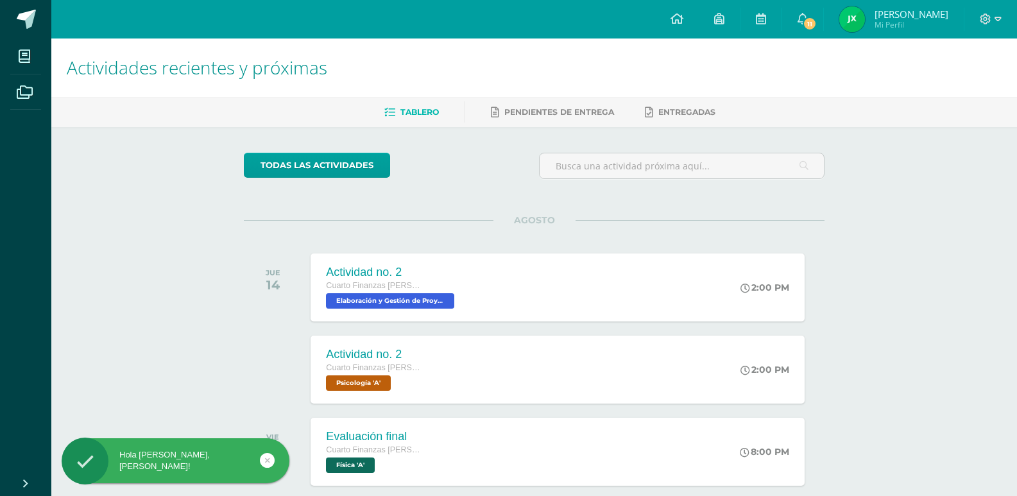
click at [42, 98] on li "Archivos" at bounding box center [25, 92] width 51 height 36
click at [23, 89] on icon at bounding box center [25, 92] width 16 height 13
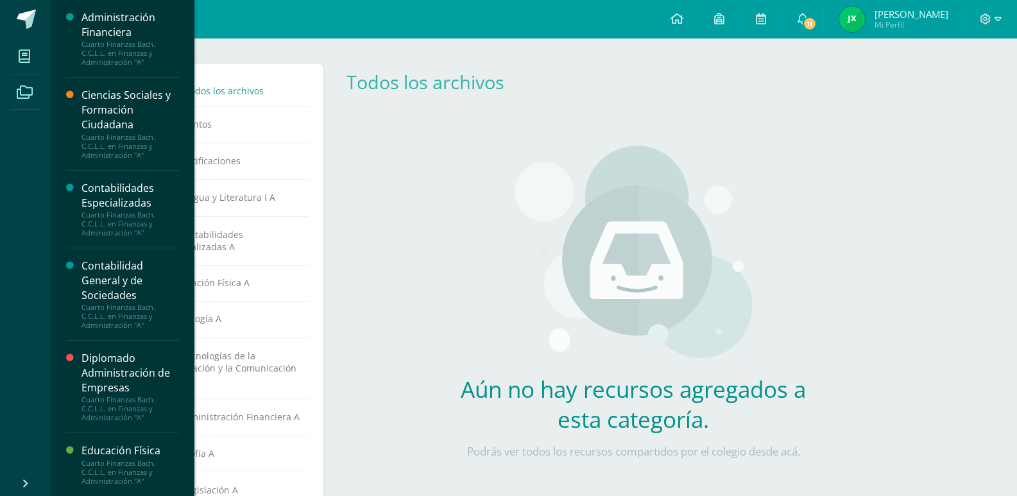
click at [27, 62] on icon at bounding box center [25, 56] width 12 height 13
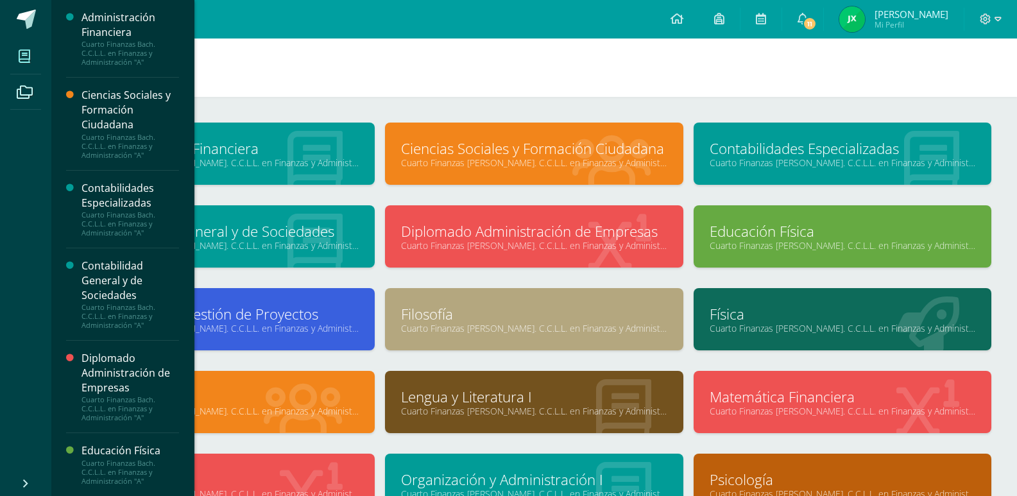
click at [17, 51] on span at bounding box center [24, 56] width 29 height 29
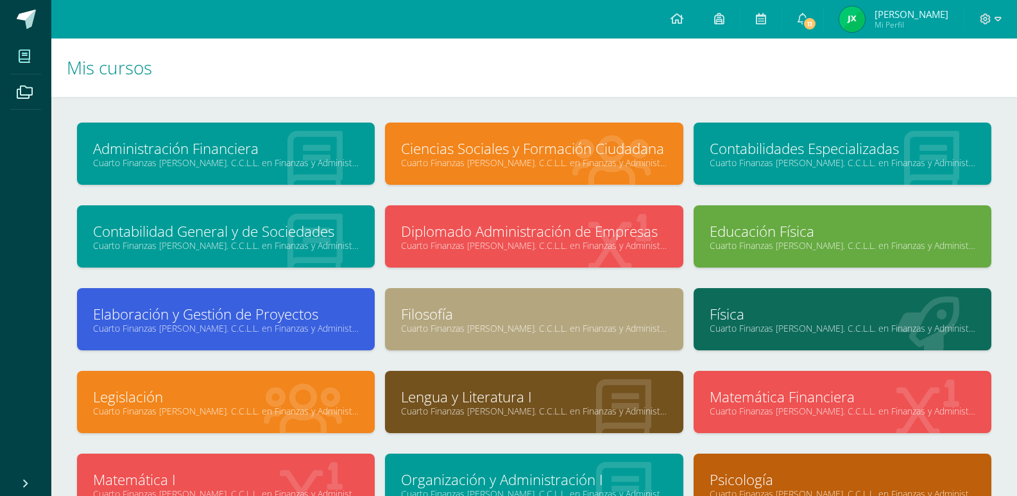
scroll to position [121, 0]
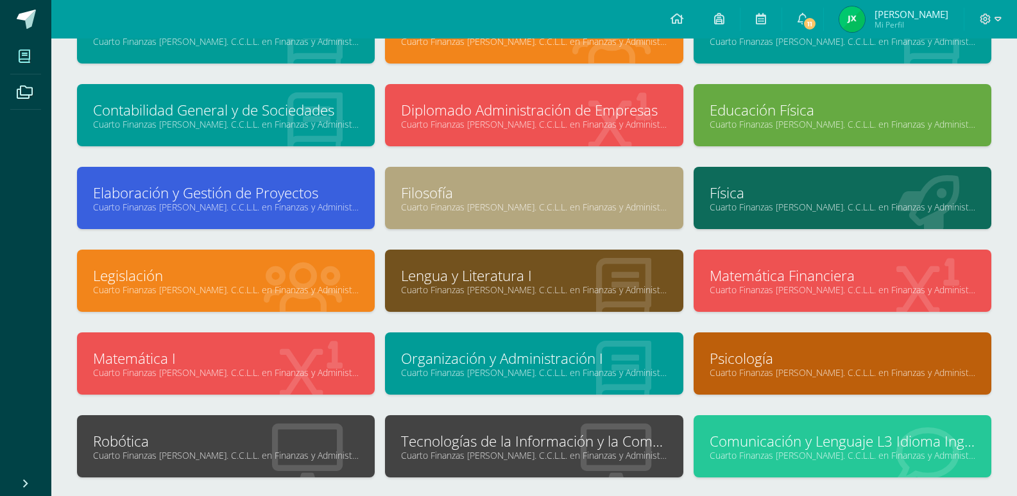
click at [508, 461] on link "Cuarto Finanzas [PERSON_NAME]. C.C.L.L. en Finanzas y Administración "A"" at bounding box center [534, 455] width 266 height 12
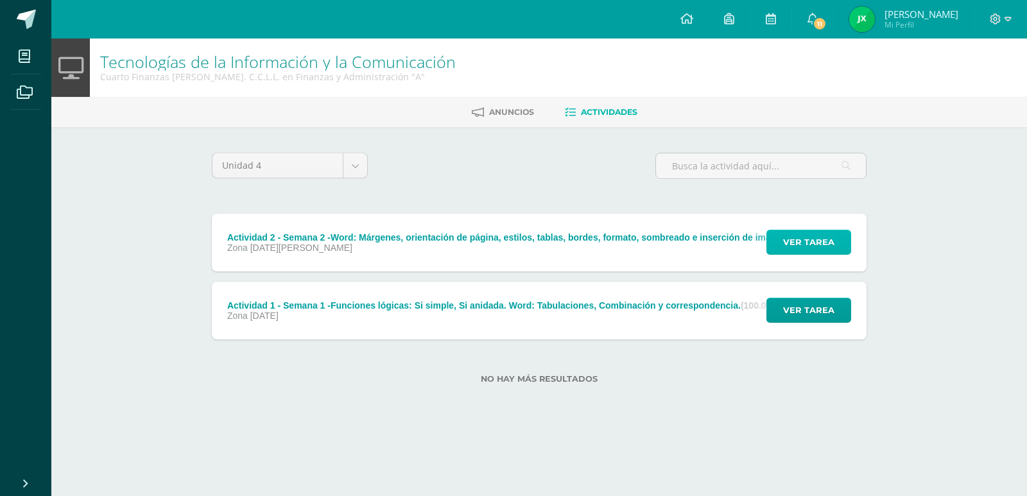
click at [818, 237] on span "Ver tarea" at bounding box center [808, 242] width 51 height 24
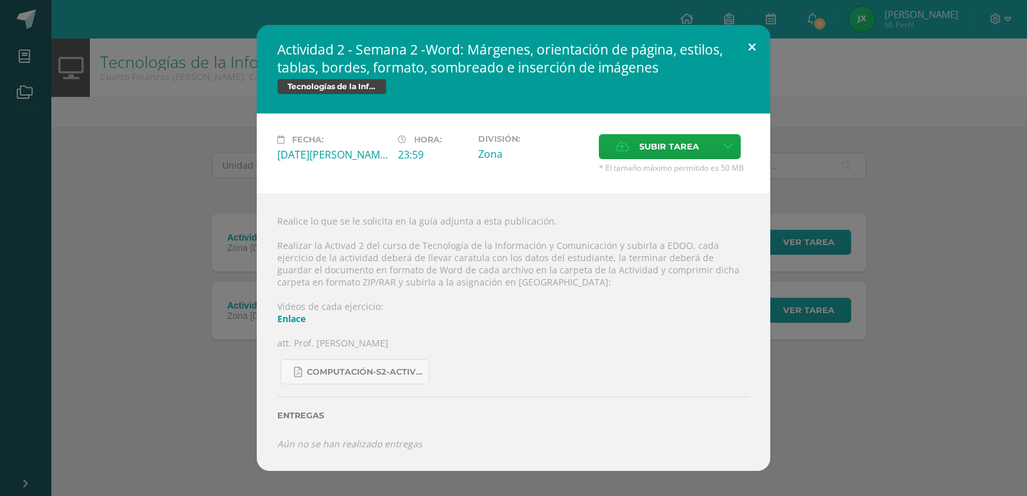
click at [744, 48] on button at bounding box center [752, 47] width 37 height 44
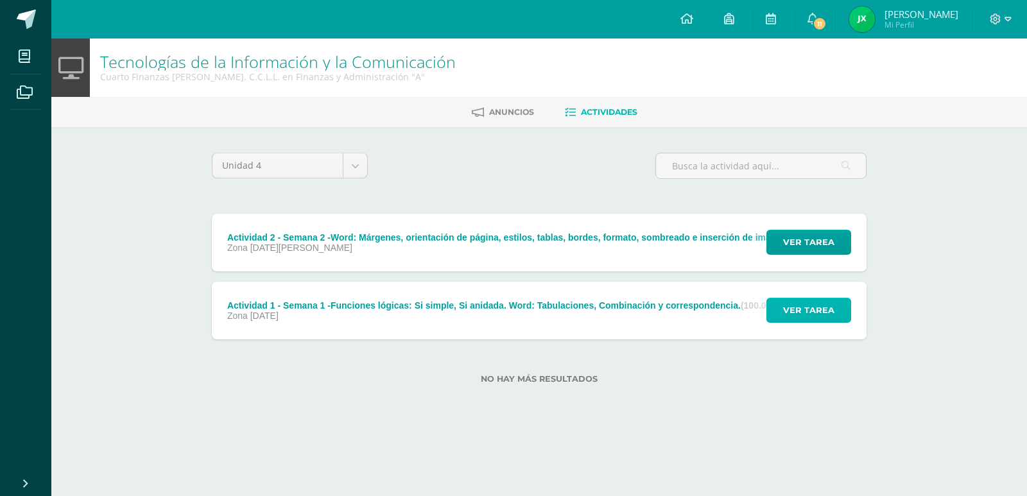
click at [782, 311] on button "Ver tarea" at bounding box center [808, 310] width 85 height 25
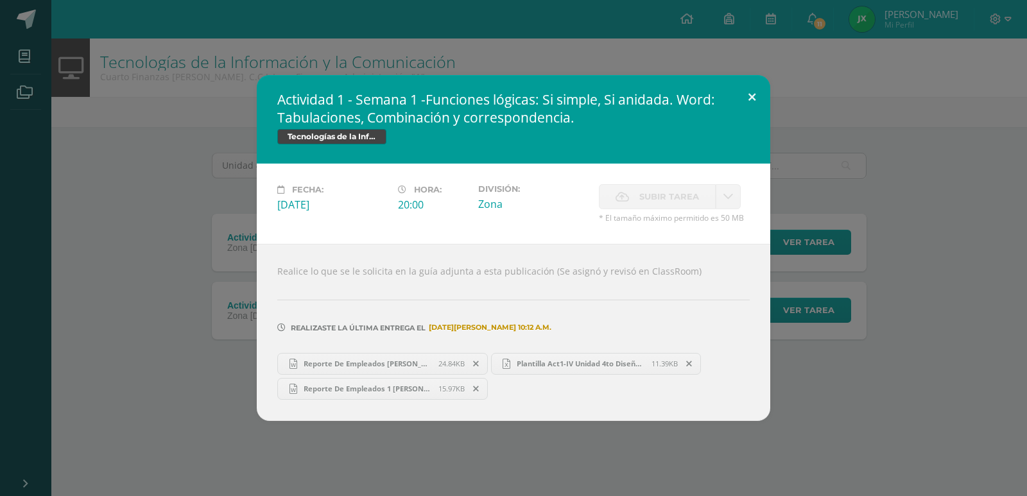
click at [767, 86] on button at bounding box center [752, 97] width 37 height 44
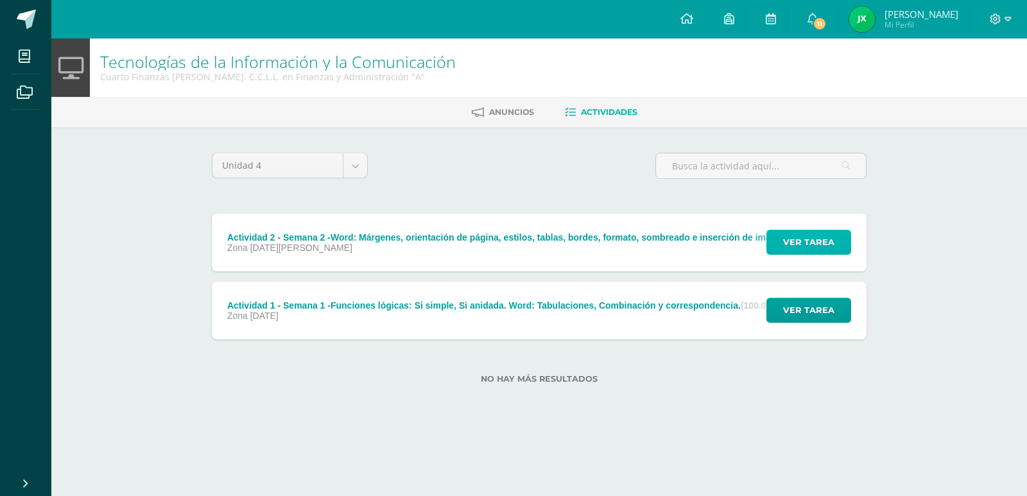
click at [822, 230] on span "Ver tarea" at bounding box center [808, 242] width 51 height 24
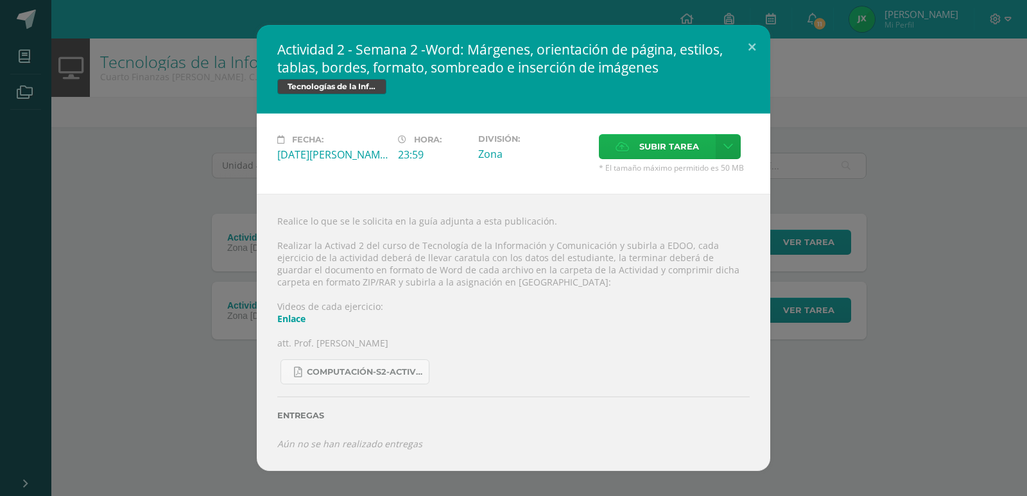
click at [684, 151] on span "Subir tarea" at bounding box center [669, 147] width 60 height 24
click at [0, 0] on input "Subir tarea" at bounding box center [0, 0] width 0 height 0
click at [669, 149] on span "Subir tarea" at bounding box center [669, 147] width 60 height 24
click at [0, 0] on input "Subir tarea" at bounding box center [0, 0] width 0 height 0
click at [654, 145] on span "Subir tarea" at bounding box center [669, 147] width 60 height 24
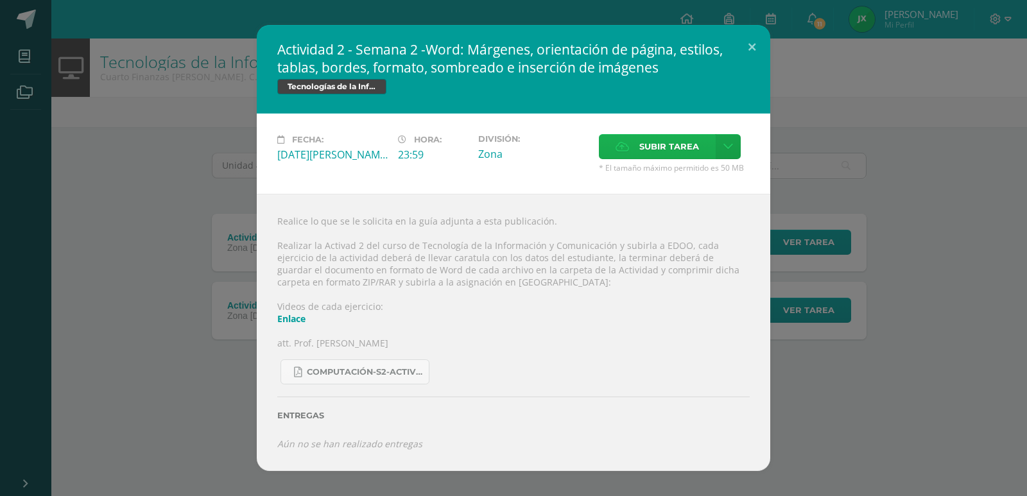
click at [0, 0] on input "Subir tarea" at bounding box center [0, 0] width 0 height 0
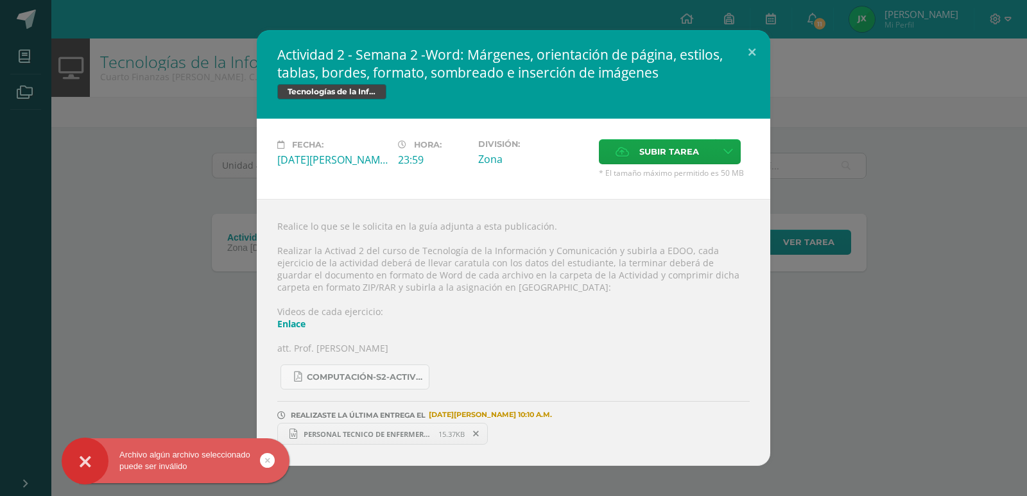
click at [270, 465] on link at bounding box center [267, 460] width 15 height 15
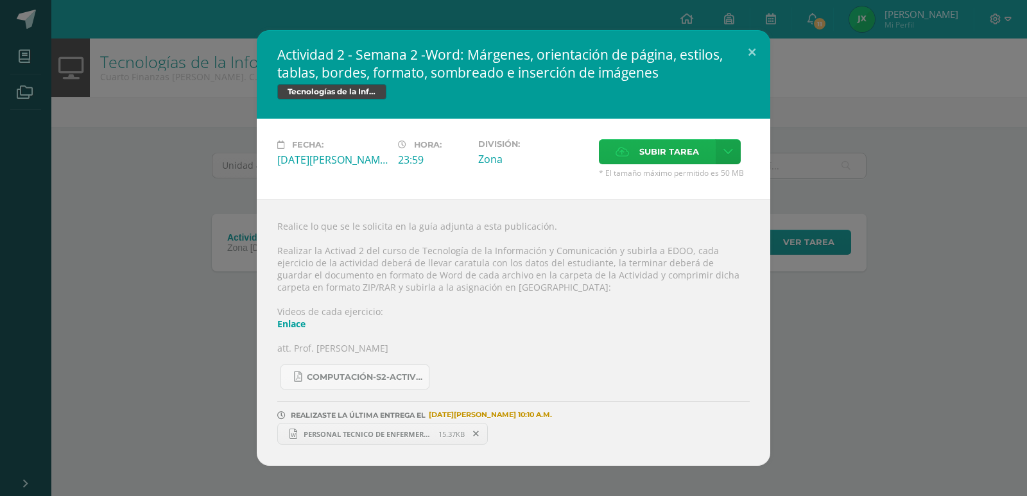
click at [687, 148] on span "Subir tarea" at bounding box center [669, 152] width 60 height 24
click at [0, 0] on input "Subir tarea" at bounding box center [0, 0] width 0 height 0
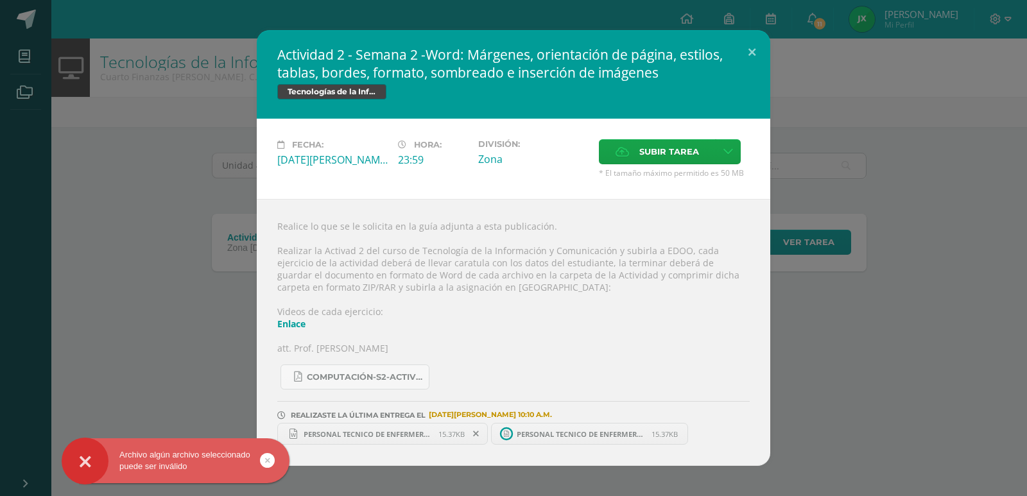
click at [257, 469] on div "Archivo algún archivo seleccionado puede ser inválido" at bounding box center [176, 460] width 228 height 23
click at [266, 460] on icon at bounding box center [267, 460] width 5 height 15
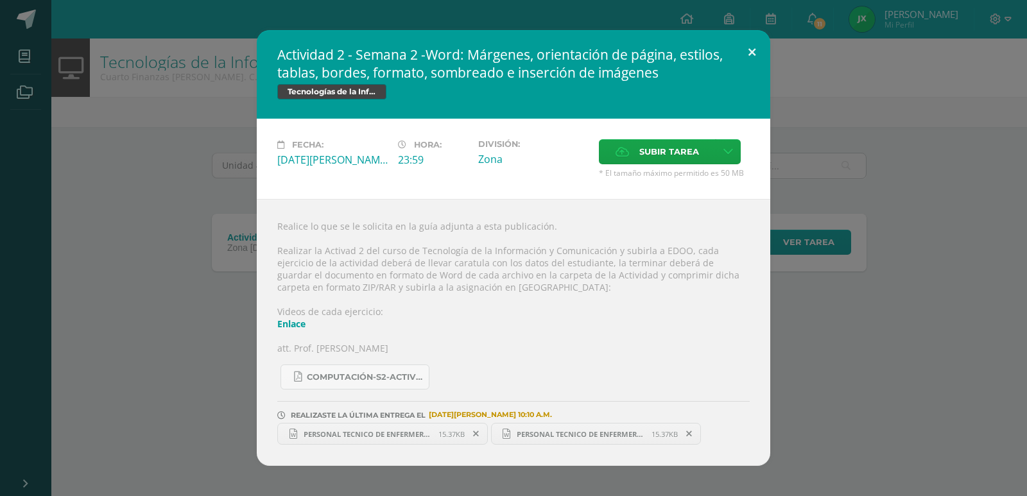
click at [753, 53] on button at bounding box center [752, 52] width 37 height 44
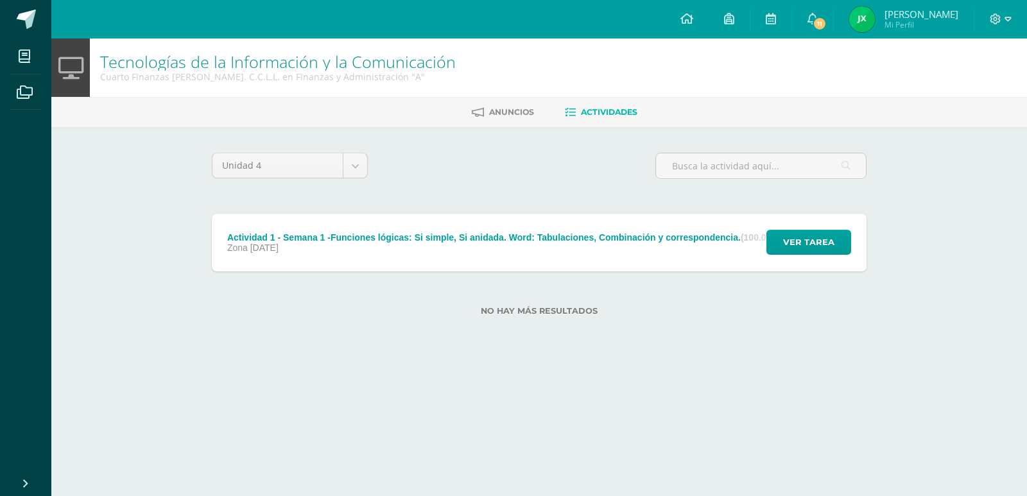
click at [1023, 20] on div at bounding box center [1000, 19] width 53 height 39
click at [1018, 20] on div at bounding box center [1000, 19] width 53 height 39
click at [1010, 18] on icon at bounding box center [1008, 19] width 7 height 12
click at [992, 87] on span "Cerrar sesión" at bounding box center [967, 88] width 58 height 12
